Goal: Task Accomplishment & Management: Manage account settings

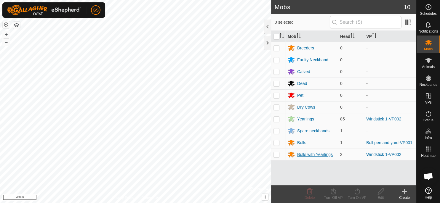
click at [304, 154] on div "Bulls with Yearlings" at bounding box center [315, 155] width 36 height 6
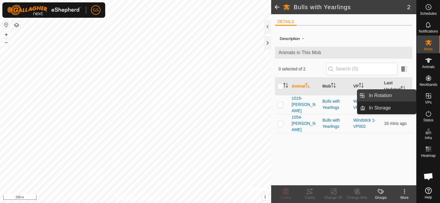
click at [390, 98] on link "In Rotation" at bounding box center [390, 96] width 51 height 12
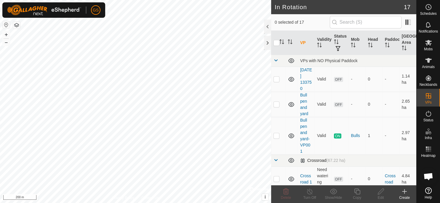
scroll to position [425, 0]
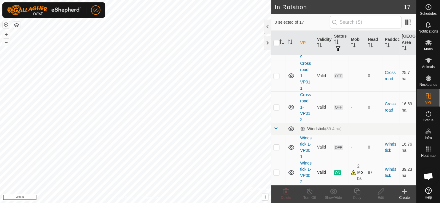
click at [277, 170] on p-checkbox at bounding box center [276, 172] width 6 height 5
checkbox input "true"
click at [311, 194] on line at bounding box center [309, 191] width 5 height 5
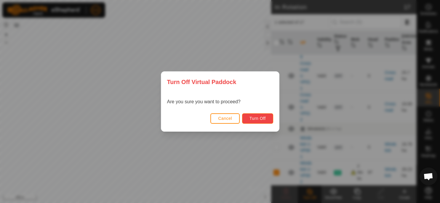
click at [260, 120] on span "Turn Off" at bounding box center [257, 118] width 16 height 5
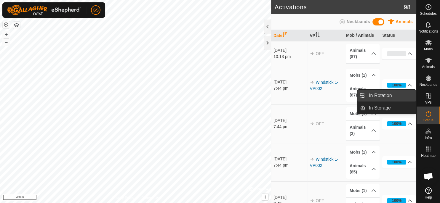
drag, startPoint x: 388, startPoint y: 96, endPoint x: 382, endPoint y: 99, distance: 7.0
click at [388, 96] on link "In Rotation" at bounding box center [390, 96] width 51 height 12
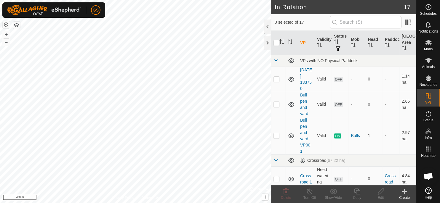
scroll to position [425, 0]
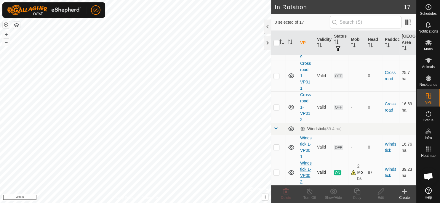
click at [305, 161] on link "Windstick 1-VP002" at bounding box center [306, 172] width 12 height 23
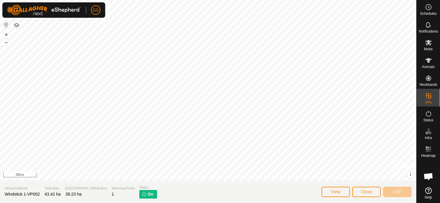
click at [139, 194] on p-tag "On" at bounding box center [147, 194] width 17 height 9
click at [368, 192] on span "Close" at bounding box center [366, 191] width 11 height 5
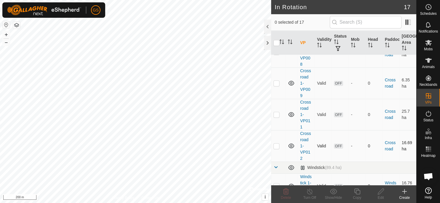
scroll to position [425, 0]
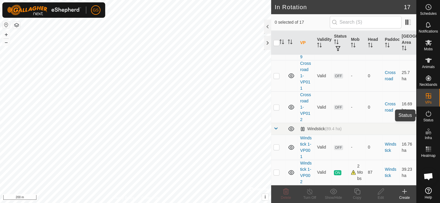
click at [426, 117] on icon at bounding box center [428, 113] width 7 height 7
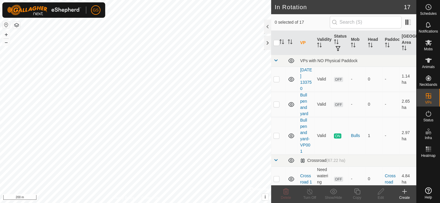
scroll to position [425, 0]
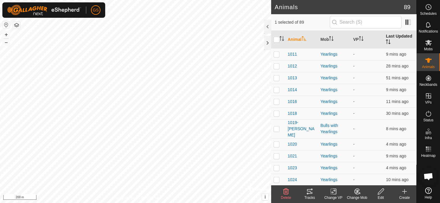
click at [391, 41] on th "Last Updated" at bounding box center [399, 40] width 33 height 18
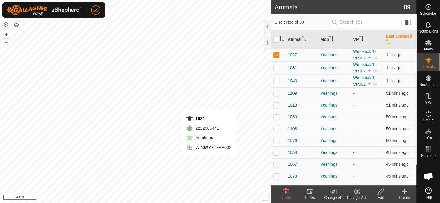
checkbox input "false"
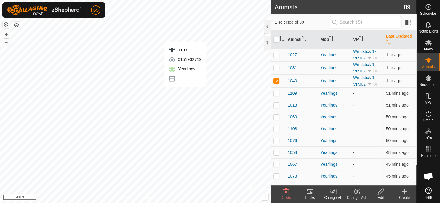
checkbox input "false"
checkbox input "true"
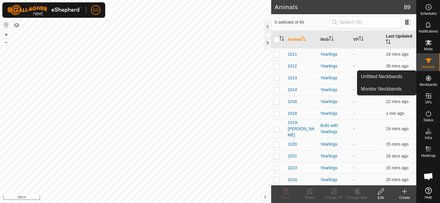
click at [389, 42] on th "Last Updated" at bounding box center [399, 40] width 33 height 18
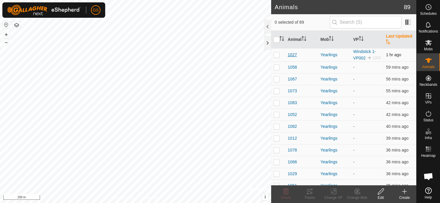
click at [292, 57] on span "1027" at bounding box center [291, 55] width 9 height 6
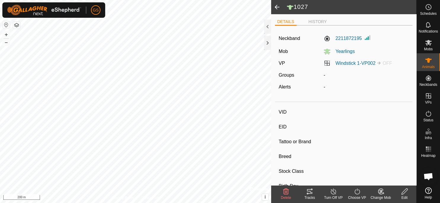
type input "1054-[PERSON_NAME]"
type input "-"
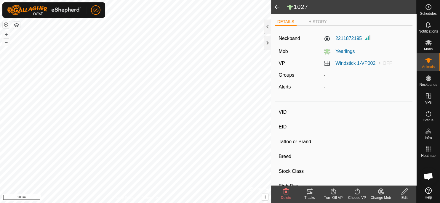
type input "0 kg"
type input "-"
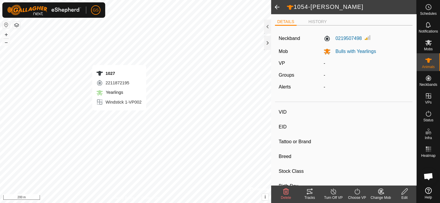
type input "1027"
type input "-"
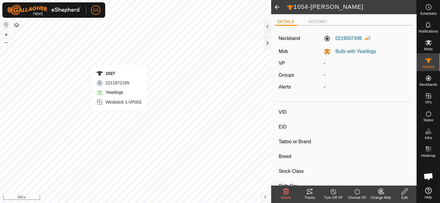
type input "-"
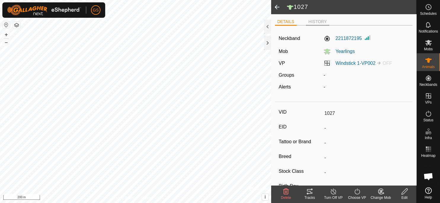
click at [321, 24] on li "HISTORY" at bounding box center [317, 22] width 23 height 7
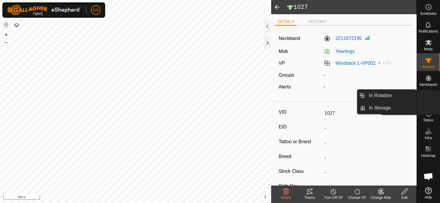
click at [410, 95] on link "In Rotation" at bounding box center [390, 96] width 51 height 12
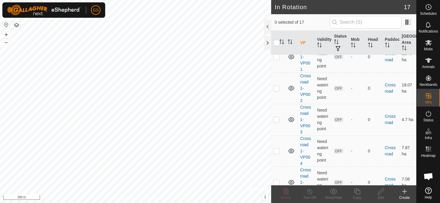
scroll to position [425, 0]
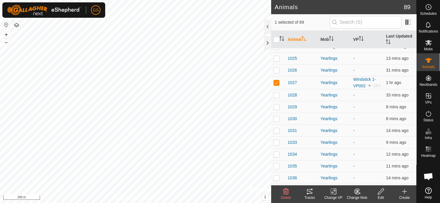
scroll to position [115, 0]
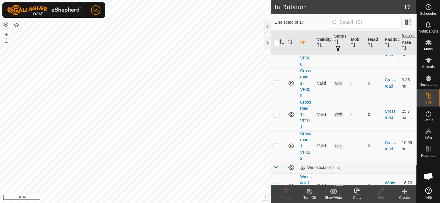
scroll to position [425, 0]
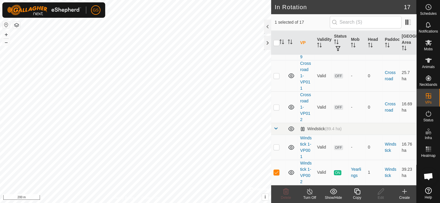
click at [360, 194] on icon at bounding box center [356, 191] width 7 height 7
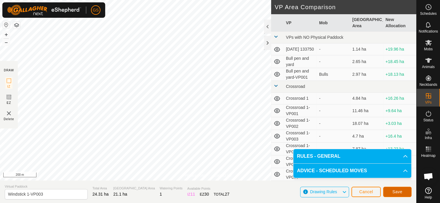
click at [398, 191] on span "Save" at bounding box center [397, 191] width 10 height 5
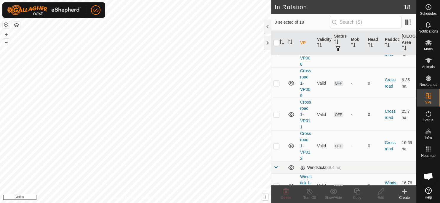
scroll to position [456, 0]
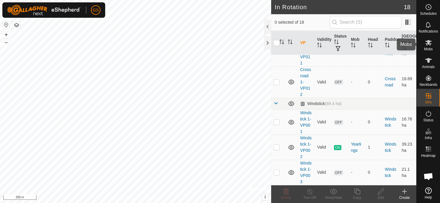
click at [426, 45] on icon at bounding box center [428, 42] width 7 height 7
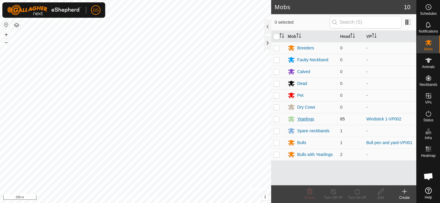
click at [301, 118] on div "Yearlings" at bounding box center [305, 119] width 17 height 6
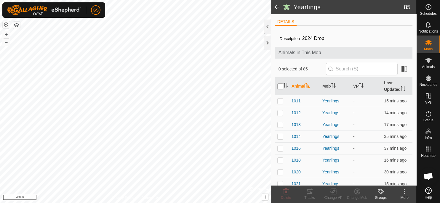
click at [281, 85] on input "checkbox" at bounding box center [280, 86] width 6 height 6
checkbox input "true"
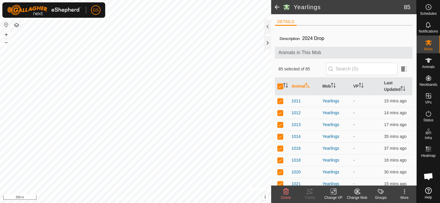
checkbox input "true"
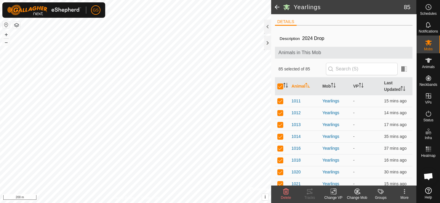
checkbox input "true"
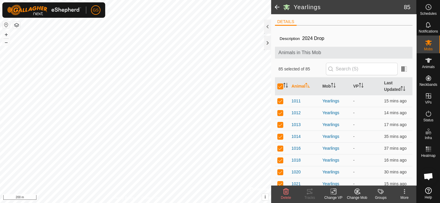
checkbox input "true"
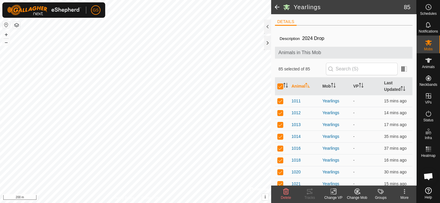
checkbox input "true"
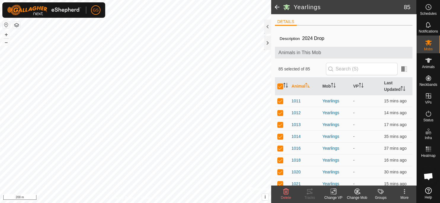
checkbox input "true"
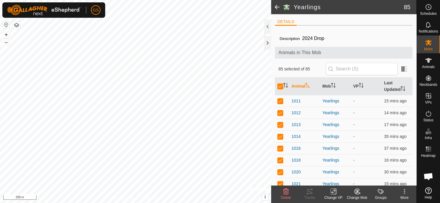
checkbox input "true"
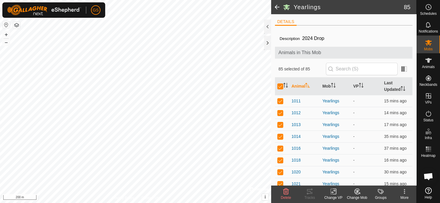
checkbox input "true"
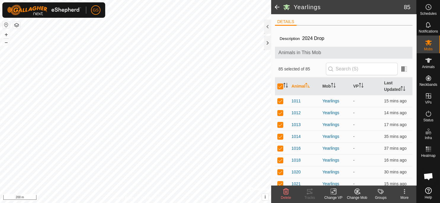
checkbox input "true"
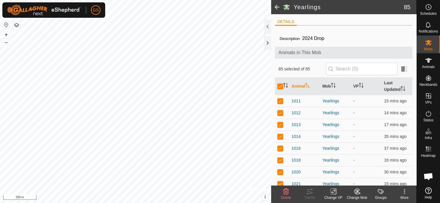
checkbox input "true"
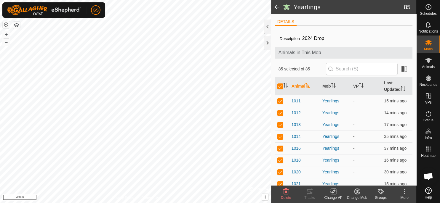
checkbox input "true"
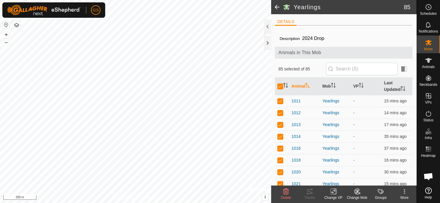
checkbox input "true"
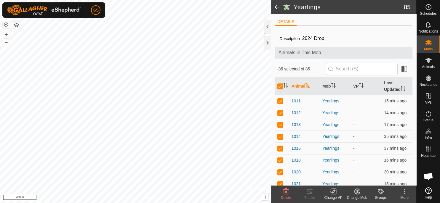
checkbox input "true"
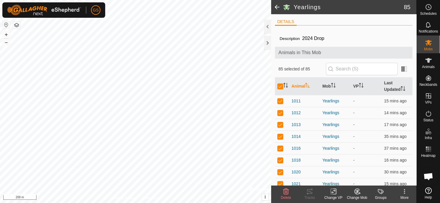
checkbox input "true"
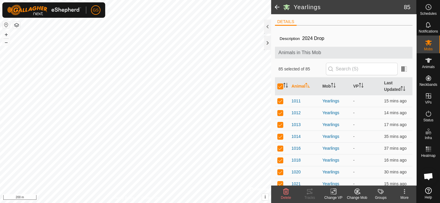
checkbox input "true"
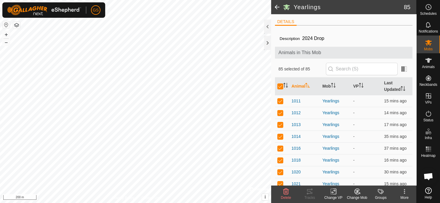
checkbox input "true"
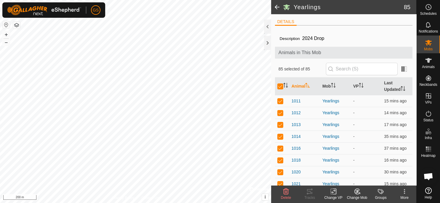
checkbox input "true"
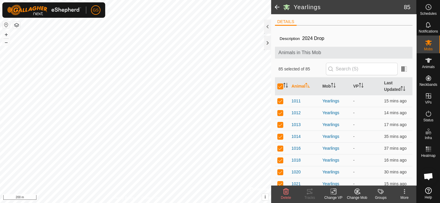
checkbox input "true"
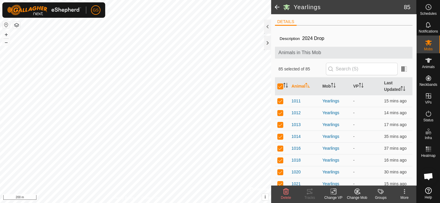
click at [336, 191] on icon at bounding box center [334, 191] width 3 height 5
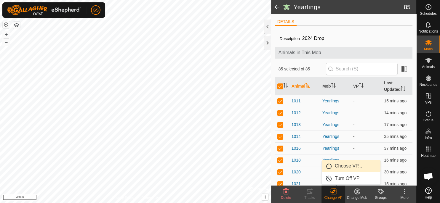
click at [342, 169] on link "Choose VP..." at bounding box center [351, 166] width 59 height 12
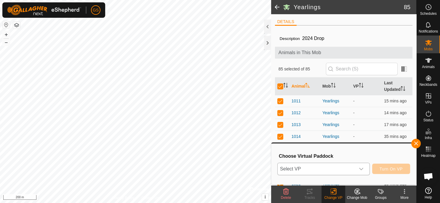
click at [365, 172] on div "dropdown trigger" at bounding box center [361, 169] width 12 height 12
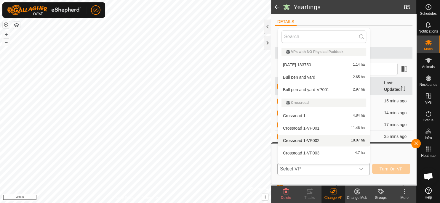
scroll to position [146, 0]
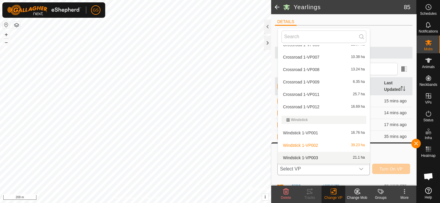
click at [318, 158] on li "Windstick 1-VP003 21.1 ha" at bounding box center [324, 158] width 92 height 12
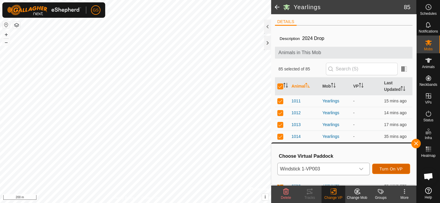
click at [390, 171] on button "Turn On VP" at bounding box center [391, 169] width 38 height 10
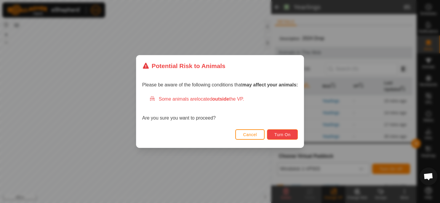
click at [284, 134] on span "Turn On" at bounding box center [282, 134] width 16 height 5
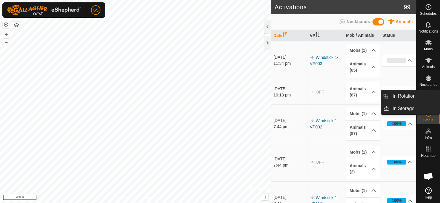
click at [428, 63] on icon at bounding box center [428, 60] width 7 height 7
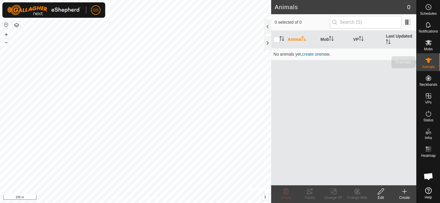
click at [431, 48] on span "Mobs" at bounding box center [428, 49] width 9 height 4
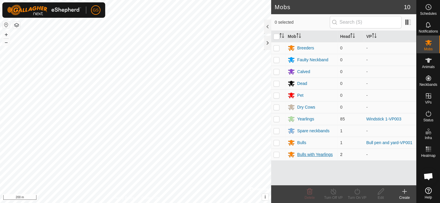
click at [311, 152] on div "Bulls with Yearlings" at bounding box center [315, 155] width 36 height 6
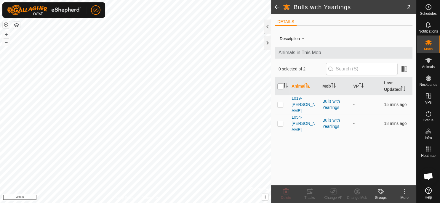
click at [281, 87] on input "checkbox" at bounding box center [280, 86] width 6 height 6
checkbox input "true"
click at [333, 193] on icon at bounding box center [333, 191] width 7 height 7
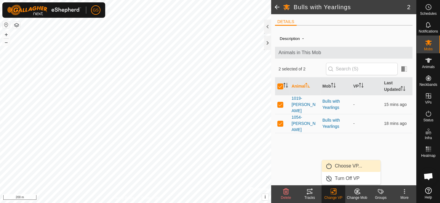
click at [342, 169] on span "Choose VP..." at bounding box center [348, 166] width 27 height 7
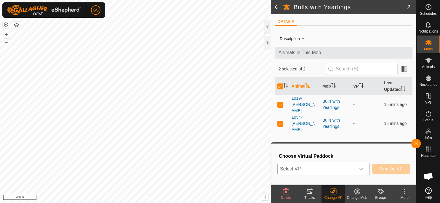
click at [341, 167] on span "Select VP" at bounding box center [316, 169] width 78 height 12
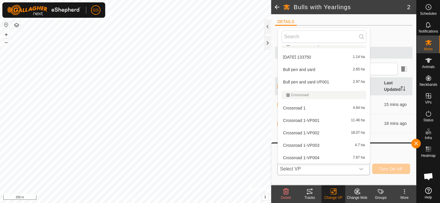
scroll to position [146, 0]
click at [322, 159] on li "Windstick 1-VP003 21.1 ha" at bounding box center [324, 158] width 92 height 12
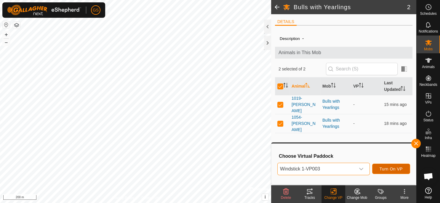
click at [388, 167] on span "Turn On VP" at bounding box center [390, 169] width 23 height 5
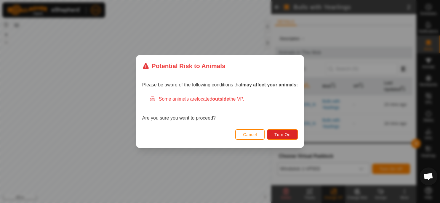
click at [281, 129] on div "Cancel Turn On" at bounding box center [220, 138] width 168 height 20
click at [285, 135] on span "Turn On" at bounding box center [282, 134] width 16 height 5
